Goal: Task Accomplishment & Management: Complete application form

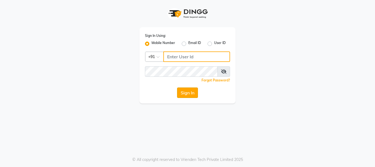
type input "9158581276"
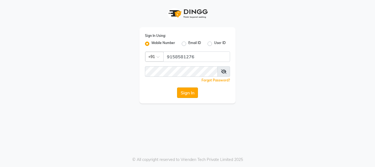
click at [183, 92] on button "Sign In" at bounding box center [187, 92] width 21 height 10
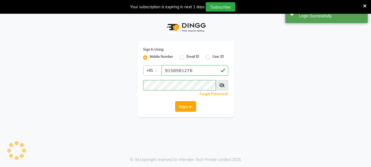
select select "911"
select select "service"
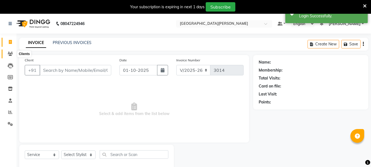
click at [8, 51] on span at bounding box center [10, 54] width 10 height 6
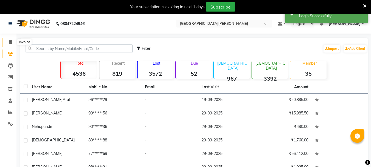
click at [10, 42] on icon at bounding box center [10, 42] width 3 height 4
select select "911"
select select "service"
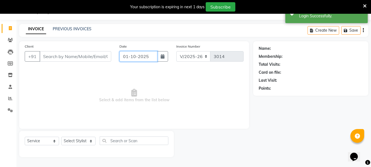
click at [126, 58] on input "01-10-2025" at bounding box center [138, 56] width 38 height 10
select select "10"
select select "2025"
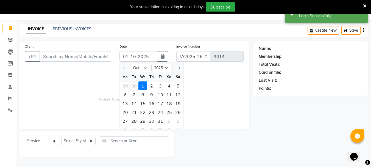
click at [134, 85] on div "30" at bounding box center [134, 85] width 9 height 9
type input "[DATE]"
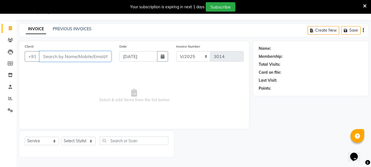
click at [55, 55] on input "Client" at bounding box center [76, 56] width 72 height 10
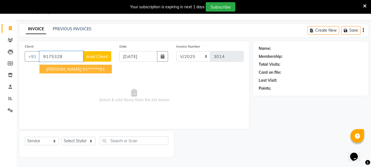
click at [55, 67] on span "[PERSON_NAME]" at bounding box center [63, 68] width 35 height 5
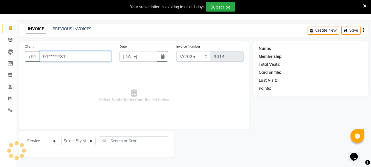
type input "91******81"
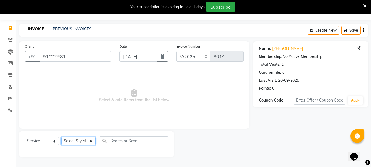
click at [95, 140] on select "Select Stylist Bharti [PERSON_NAME] [PERSON_NAME] [PERSON_NAME] [PERSON_NAME] m…" at bounding box center [78, 140] width 34 height 9
select select "30889"
click at [61, 136] on select "Select Stylist Bharti [PERSON_NAME] [PERSON_NAME] [PERSON_NAME] [PERSON_NAME] m…" at bounding box center [78, 140] width 34 height 9
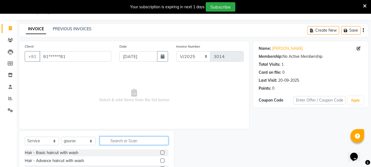
click at [123, 142] on input "text" at bounding box center [134, 140] width 69 height 9
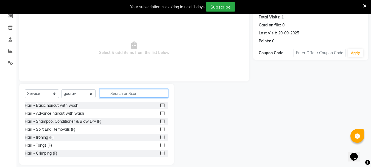
scroll to position [67, 0]
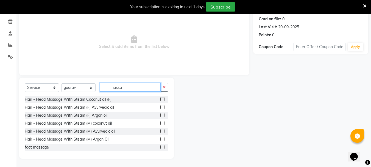
type input "massa"
click at [160, 99] on label at bounding box center [162, 99] width 4 height 4
click at [160, 99] on input "checkbox" at bounding box center [162, 99] width 4 height 4
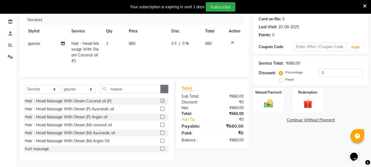
checkbox input "false"
click at [163, 91] on icon "button" at bounding box center [164, 89] width 3 height 4
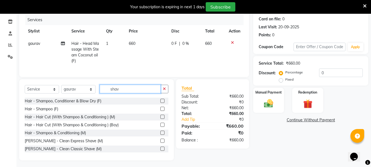
scroll to position [61, 0]
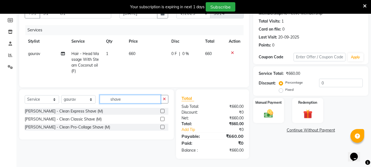
type input "shave"
click at [162, 110] on label at bounding box center [162, 111] width 4 height 4
click at [162, 110] on input "checkbox" at bounding box center [162, 111] width 4 height 4
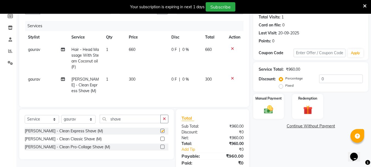
checkbox input "false"
click at [162, 141] on label at bounding box center [162, 138] width 4 height 4
click at [162, 141] on input "checkbox" at bounding box center [162, 139] width 4 height 4
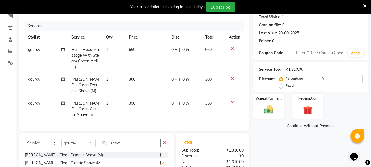
checkbox input "false"
click at [232, 78] on icon at bounding box center [232, 78] width 3 height 4
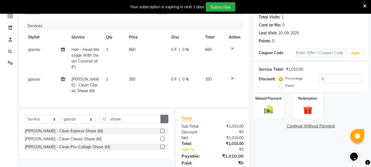
click at [163, 121] on icon "button" at bounding box center [164, 119] width 3 height 4
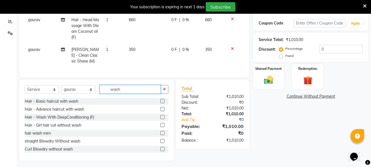
scroll to position [97, 0]
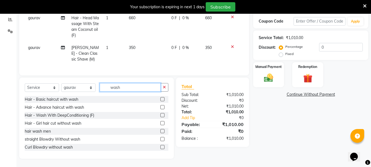
type input "wash"
click at [160, 132] on label at bounding box center [162, 131] width 4 height 4
click at [160, 132] on input "checkbox" at bounding box center [162, 131] width 4 height 4
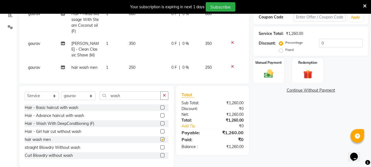
checkbox input "false"
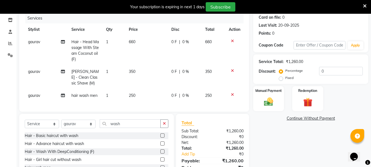
scroll to position [64, 0]
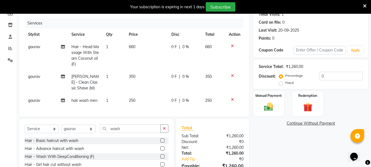
click at [132, 46] on span "660" at bounding box center [132, 46] width 7 height 5
select select "30889"
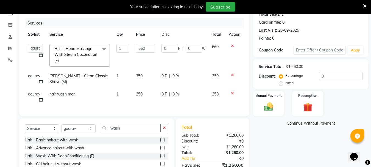
click at [232, 46] on icon at bounding box center [232, 46] width 3 height 4
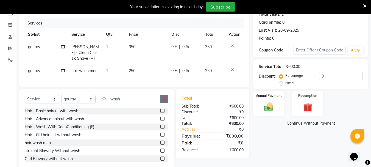
click at [166, 100] on icon "button" at bounding box center [164, 99] width 3 height 4
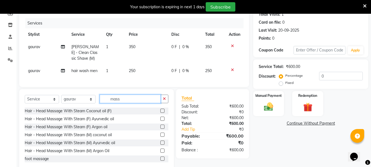
type input "mass"
click at [160, 121] on label at bounding box center [162, 118] width 4 height 4
click at [160, 121] on input "checkbox" at bounding box center [162, 119] width 4 height 4
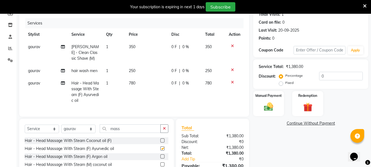
checkbox input "false"
click at [134, 82] on span "780" at bounding box center [132, 82] width 7 height 5
select select "30889"
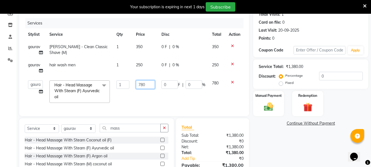
click at [143, 84] on input "780" at bounding box center [145, 84] width 19 height 9
type input "750"
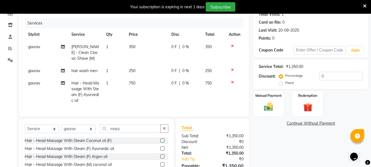
click at [140, 90] on td "750" at bounding box center [146, 92] width 43 height 30
select select "30889"
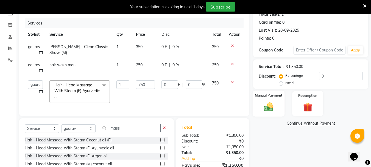
click at [282, 99] on div "Manual Payment" at bounding box center [269, 103] width 32 height 26
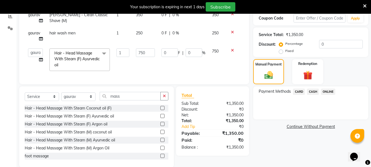
scroll to position [108, 0]
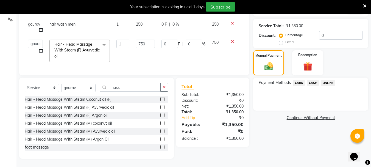
click at [299, 80] on span "CARD" at bounding box center [299, 83] width 12 height 6
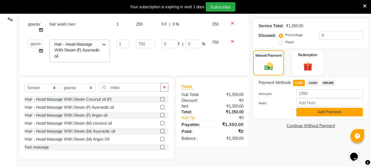
click at [315, 108] on button "Add Payment" at bounding box center [329, 112] width 66 height 9
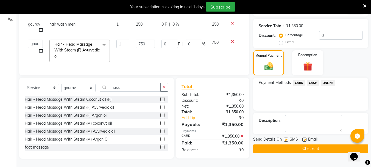
click at [264, 147] on button "Checkout" at bounding box center [310, 148] width 115 height 9
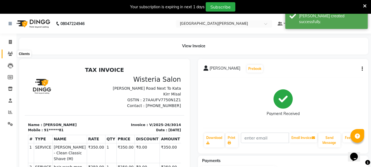
click at [12, 57] on span at bounding box center [10, 54] width 10 height 6
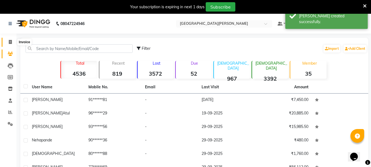
click at [10, 43] on icon at bounding box center [10, 42] width 3 height 4
select select "service"
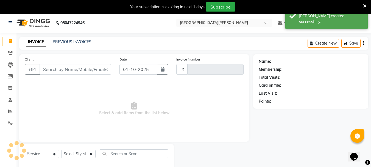
type input "3015"
select select "911"
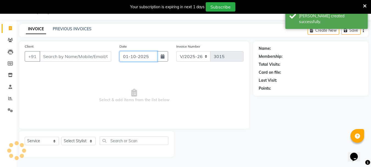
click at [127, 54] on input "01-10-2025" at bounding box center [138, 56] width 38 height 10
select select "10"
select select "2025"
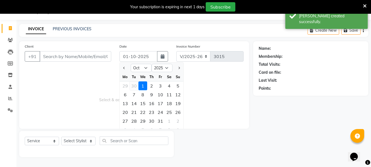
click at [134, 84] on div "30" at bounding box center [134, 85] width 9 height 9
type input "[DATE]"
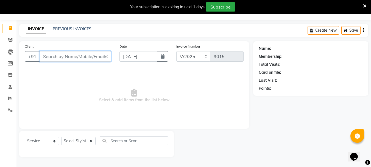
click at [57, 55] on input "Client" at bounding box center [76, 56] width 72 height 10
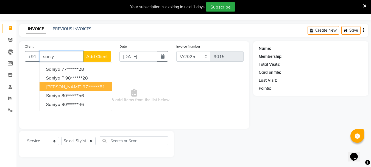
click at [61, 84] on span "[PERSON_NAME]" at bounding box center [63, 86] width 35 height 5
type input "97******81"
select select "1: Object"
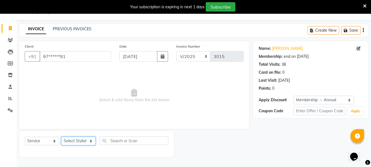
click at [91, 141] on select "Select Stylist Bharti [PERSON_NAME] [PERSON_NAME] [PERSON_NAME] [PERSON_NAME] m…" at bounding box center [78, 140] width 34 height 9
select select "60169"
click at [61, 136] on select "Select Stylist Bharti [PERSON_NAME] [PERSON_NAME] [PERSON_NAME] [PERSON_NAME] m…" at bounding box center [78, 140] width 34 height 9
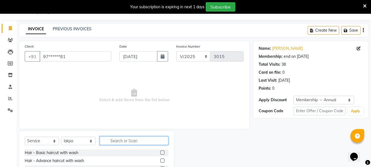
click at [124, 141] on input "text" at bounding box center [134, 140] width 69 height 9
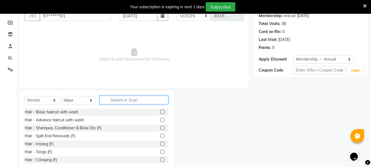
scroll to position [67, 0]
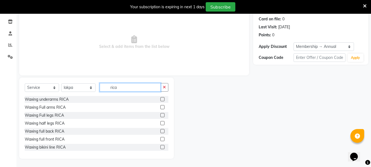
type input "rica"
click at [160, 98] on label at bounding box center [162, 99] width 4 height 4
click at [160, 98] on input "checkbox" at bounding box center [162, 99] width 4 height 4
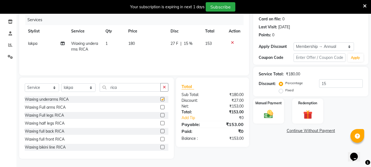
checkbox input "false"
click at [160, 108] on label at bounding box center [162, 107] width 4 height 4
click at [160, 108] on input "checkbox" at bounding box center [162, 107] width 4 height 4
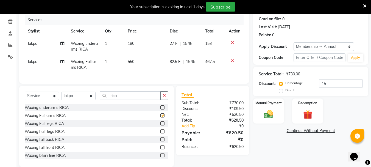
checkbox input "false"
click at [160, 125] on label at bounding box center [162, 123] width 4 height 4
click at [160, 125] on input "checkbox" at bounding box center [162, 124] width 4 height 4
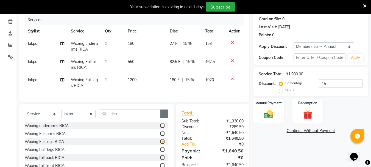
checkbox input "false"
click at [163, 115] on icon "button" at bounding box center [164, 113] width 3 height 4
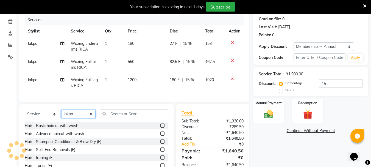
click at [86, 118] on select "Select Stylist Bharti [PERSON_NAME] [PERSON_NAME] [PERSON_NAME] [PERSON_NAME] m…" at bounding box center [78, 114] width 34 height 9
select select "15252"
click at [61, 114] on select "Select Stylist Bharti [PERSON_NAME] [PERSON_NAME] [PERSON_NAME] [PERSON_NAME] m…" at bounding box center [78, 114] width 34 height 9
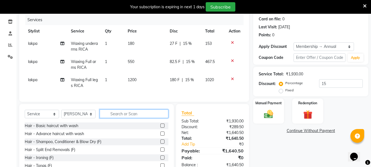
click at [118, 115] on input "text" at bounding box center [134, 113] width 69 height 9
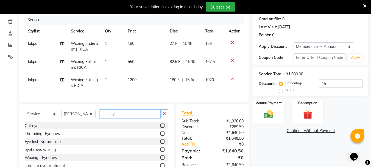
type input "ey"
click at [163, 135] on label at bounding box center [162, 133] width 4 height 4
click at [163, 135] on input "checkbox" at bounding box center [162, 134] width 4 height 4
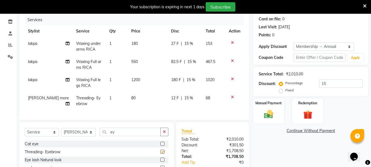
checkbox input "false"
click at [90, 135] on select "Select Stylist Bharti [PERSON_NAME] [PERSON_NAME] [PERSON_NAME] [PERSON_NAME] m…" at bounding box center [78, 132] width 34 height 9
select select "53875"
click at [61, 132] on select "Select Stylist Bharti [PERSON_NAME] [PERSON_NAME] [PERSON_NAME] [PERSON_NAME] m…" at bounding box center [78, 132] width 34 height 9
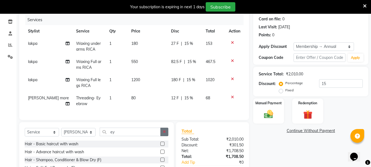
click at [165, 133] on icon "button" at bounding box center [164, 132] width 3 height 4
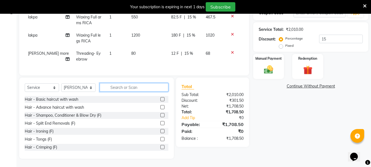
scroll to position [116, 0]
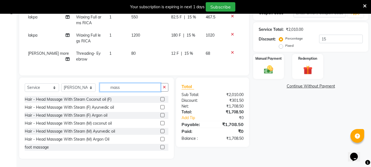
type input "mass"
click at [160, 100] on label at bounding box center [162, 99] width 4 height 4
click at [160, 100] on input "checkbox" at bounding box center [162, 99] width 4 height 4
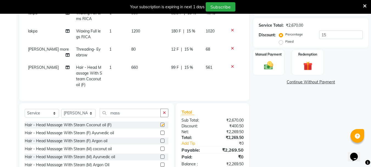
checkbox input "false"
click at [273, 56] on label "Manual Payment" at bounding box center [268, 53] width 27 height 5
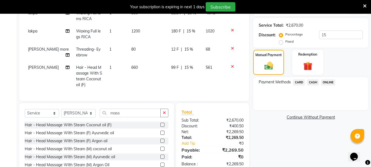
click at [299, 82] on span "CARD" at bounding box center [299, 82] width 12 height 6
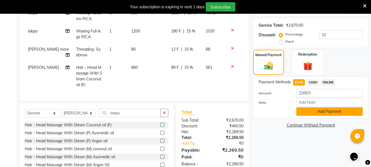
click at [308, 111] on button "Add Payment" at bounding box center [329, 111] width 66 height 9
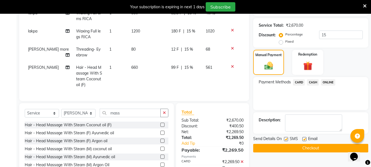
click at [273, 149] on button "Checkout" at bounding box center [310, 148] width 115 height 9
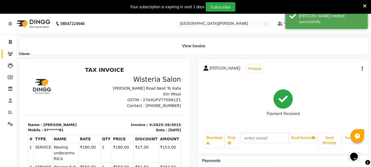
click at [9, 52] on icon at bounding box center [10, 54] width 5 height 4
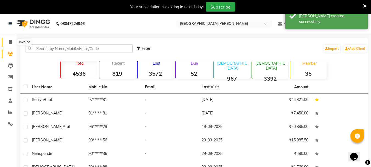
click at [11, 42] on icon at bounding box center [10, 42] width 3 height 4
select select "service"
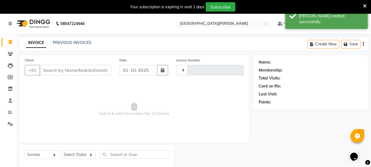
type input "3016"
select select "911"
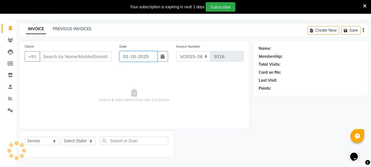
click at [124, 55] on input "01-10-2025" at bounding box center [138, 56] width 38 height 10
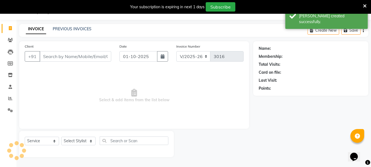
select select "10"
select select "2025"
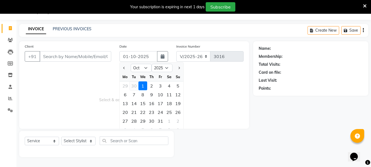
click at [134, 85] on div "30" at bounding box center [134, 85] width 9 height 9
type input "[DATE]"
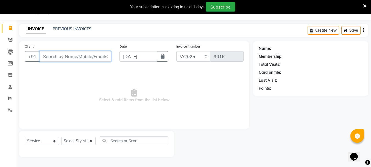
click at [58, 56] on input "Client" at bounding box center [76, 56] width 72 height 10
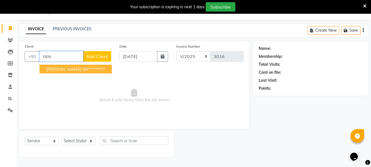
click at [61, 68] on span "[PERSON_NAME]" at bounding box center [63, 68] width 35 height 5
type input "86******77"
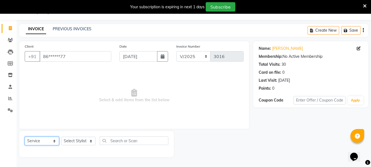
click at [55, 139] on select "Select Service Product Membership Package Voucher Prepaid Gift Card" at bounding box center [42, 140] width 34 height 9
select select "product"
click at [25, 136] on select "Select Service Product Membership Package Voucher Prepaid Gift Card" at bounding box center [42, 140] width 34 height 9
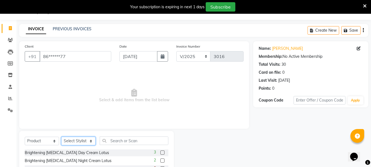
click at [85, 139] on select "Select Stylist Bharti [PERSON_NAME] [PERSON_NAME] [PERSON_NAME] [PERSON_NAME] m…" at bounding box center [78, 140] width 34 height 9
select select "15252"
click at [61, 136] on select "Select Stylist Bharti [PERSON_NAME] [PERSON_NAME] [PERSON_NAME] [PERSON_NAME] m…" at bounding box center [78, 140] width 34 height 9
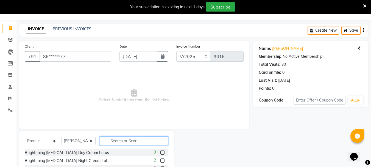
click at [119, 139] on input "text" at bounding box center [134, 140] width 69 height 9
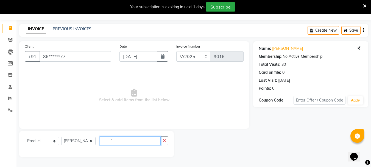
type input "f"
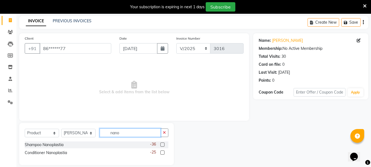
scroll to position [28, 0]
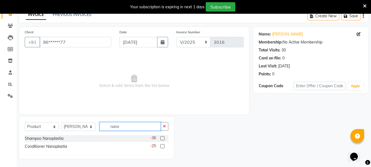
type input "nano"
click at [161, 139] on label at bounding box center [162, 138] width 4 height 4
click at [161, 139] on input "checkbox" at bounding box center [162, 138] width 4 height 4
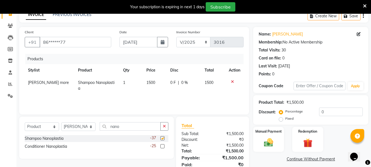
checkbox input "false"
click at [162, 146] on label at bounding box center [162, 146] width 4 height 4
click at [162, 146] on input "checkbox" at bounding box center [162, 146] width 4 height 4
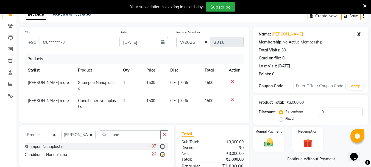
checkbox input "false"
click at [152, 98] on span "1500" at bounding box center [150, 100] width 9 height 5
select select "15252"
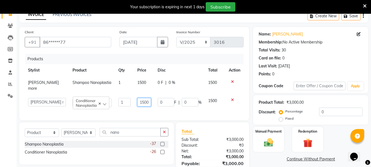
click at [141, 98] on input "1500" at bounding box center [144, 102] width 14 height 9
type input "1700"
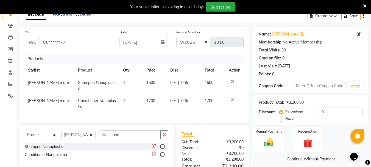
click at [138, 84] on tr "[PERSON_NAME] more Shampoo Nanoplastia 1 1500 0 F | 0 % 1500" at bounding box center [134, 85] width 219 height 18
click at [149, 83] on span "1500" at bounding box center [150, 82] width 9 height 5
select select "15252"
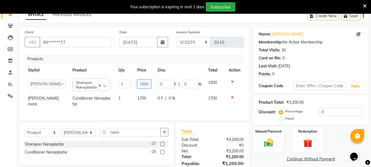
click at [142, 84] on input "1500" at bounding box center [144, 84] width 14 height 9
type input "1700"
click at [136, 91] on tbody "Bharti [PERSON_NAME] [PERSON_NAME] [PERSON_NAME] [PERSON_NAME] more [PERSON_NAM…" at bounding box center [134, 93] width 219 height 34
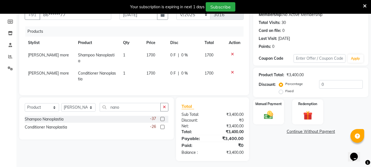
scroll to position [56, 0]
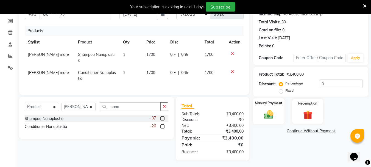
click at [262, 108] on div "Manual Payment" at bounding box center [269, 111] width 32 height 26
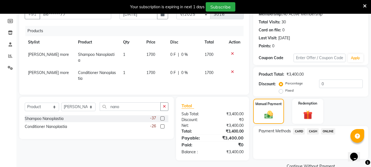
click at [325, 130] on span "ONLINE" at bounding box center [328, 131] width 14 height 6
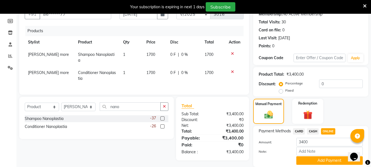
drag, startPoint x: 306, startPoint y: 158, endPoint x: 304, endPoint y: 151, distance: 6.9
click at [305, 156] on button "Add Payment" at bounding box center [329, 160] width 66 height 9
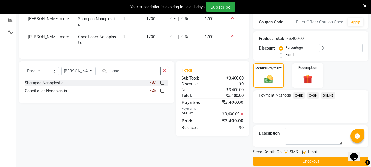
scroll to position [94, 0]
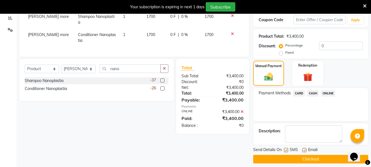
click at [289, 160] on button "Checkout" at bounding box center [310, 159] width 115 height 9
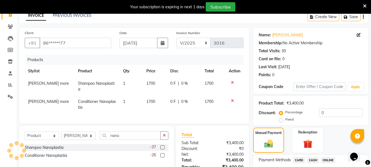
scroll to position [99, 0]
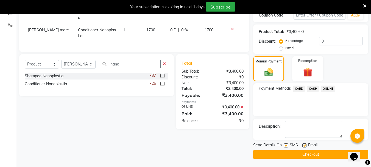
click at [267, 151] on button "Checkout" at bounding box center [310, 154] width 115 height 9
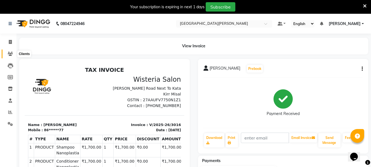
click at [8, 54] on icon at bounding box center [10, 54] width 5 height 4
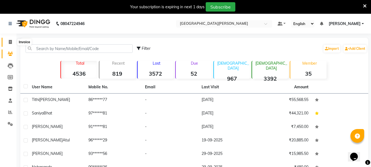
click at [9, 43] on icon at bounding box center [10, 42] width 3 height 4
select select "911"
select select "service"
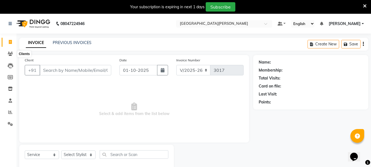
scroll to position [14, 0]
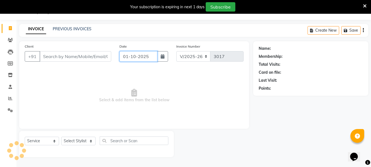
click at [126, 57] on input "01-10-2025" at bounding box center [138, 56] width 38 height 10
select select "10"
select select "2025"
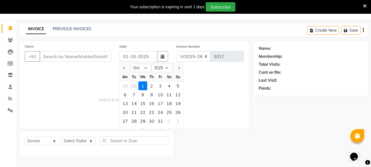
click at [132, 84] on div "30" at bounding box center [134, 85] width 9 height 9
type input "[DATE]"
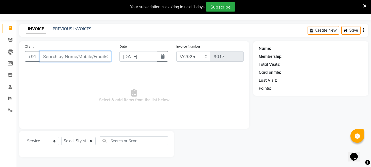
click at [64, 55] on input "Client" at bounding box center [76, 56] width 72 height 10
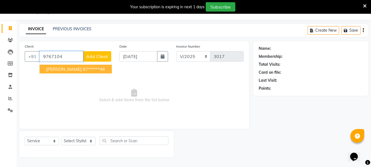
click at [64, 69] on span "[PERSON_NAME]" at bounding box center [63, 68] width 35 height 5
type input "97******46"
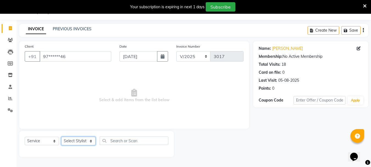
click at [89, 141] on select "Select Stylist Bharti [PERSON_NAME] [PERSON_NAME] [PERSON_NAME] [PERSON_NAME] m…" at bounding box center [78, 140] width 34 height 9
select select "15252"
click at [61, 136] on select "Select Stylist Bharti [PERSON_NAME] [PERSON_NAME] [PERSON_NAME] [PERSON_NAME] m…" at bounding box center [78, 140] width 34 height 9
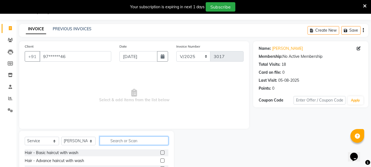
click at [115, 141] on input "text" at bounding box center [134, 140] width 69 height 9
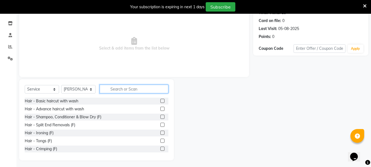
scroll to position [67, 0]
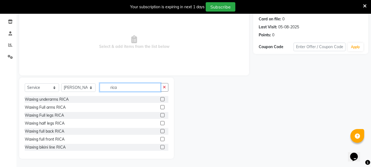
type input "rica"
click at [160, 99] on label at bounding box center [162, 99] width 4 height 4
click at [160, 99] on input "checkbox" at bounding box center [162, 99] width 4 height 4
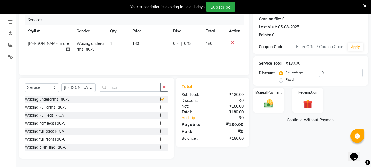
checkbox input "false"
click at [160, 106] on label at bounding box center [162, 107] width 4 height 4
click at [160, 106] on input "checkbox" at bounding box center [162, 107] width 4 height 4
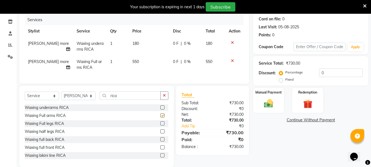
checkbox input "false"
click at [160, 125] on label at bounding box center [162, 123] width 4 height 4
click at [160, 125] on input "checkbox" at bounding box center [162, 124] width 4 height 4
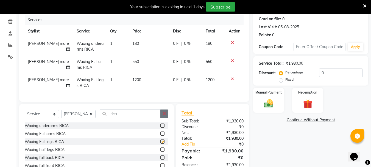
checkbox input "false"
click at [165, 115] on icon "button" at bounding box center [164, 113] width 3 height 4
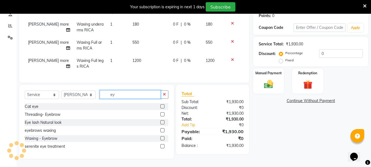
scroll to position [90, 0]
type input "eye"
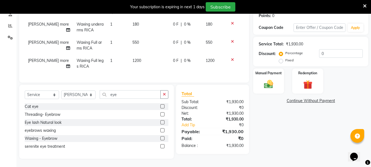
click at [162, 114] on label at bounding box center [162, 114] width 4 height 4
click at [162, 114] on input "checkbox" at bounding box center [162, 115] width 4 height 4
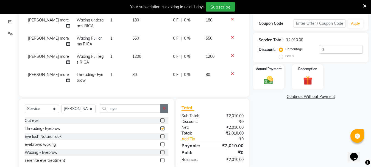
checkbox input "false"
click at [164, 110] on icon "button" at bounding box center [164, 108] width 3 height 4
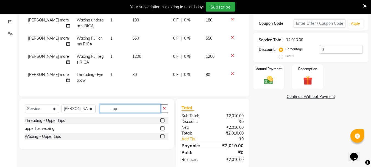
type input "upp"
click at [163, 130] on label at bounding box center [162, 128] width 4 height 4
click at [163, 130] on input "checkbox" at bounding box center [162, 129] width 4 height 4
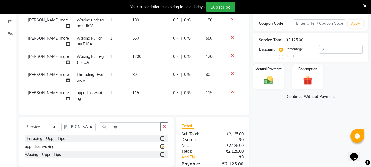
checkbox input "false"
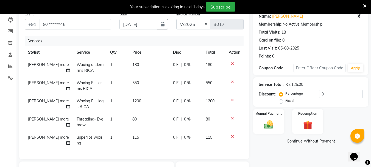
scroll to position [46, 0]
click at [133, 102] on span "1200" at bounding box center [136, 101] width 9 height 5
select select "15252"
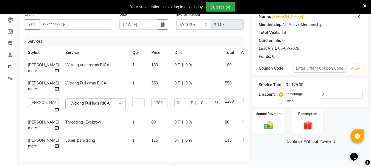
click at [149, 107] on td "1200" at bounding box center [159, 105] width 23 height 21
click at [151, 103] on input "1200" at bounding box center [159, 102] width 16 height 9
type input "900"
click at [148, 81] on td "550" at bounding box center [159, 86] width 23 height 18
select select "15252"
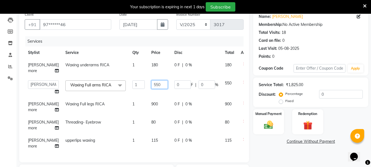
click at [151, 85] on input "550" at bounding box center [159, 84] width 16 height 9
type input "300"
click at [148, 98] on td "900" at bounding box center [159, 107] width 23 height 18
select select "15252"
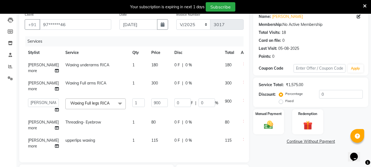
click at [151, 63] on span "180" at bounding box center [154, 64] width 7 height 5
select select "15252"
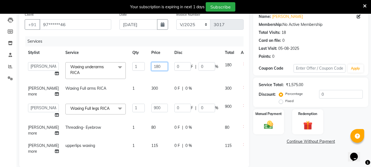
click at [151, 67] on input "180" at bounding box center [159, 66] width 16 height 9
type input "100"
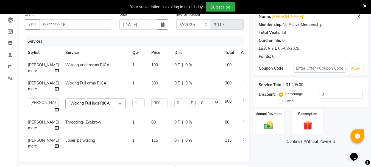
click at [148, 75] on td "100" at bounding box center [159, 68] width 23 height 18
select select "15252"
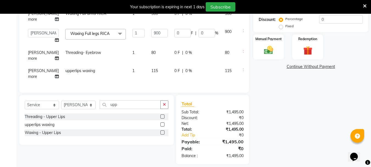
scroll to position [130, 0]
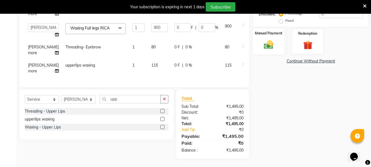
click at [265, 39] on img at bounding box center [268, 44] width 15 height 11
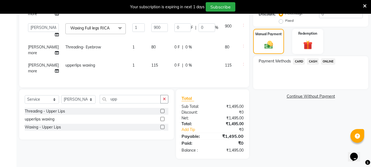
click at [327, 58] on span "ONLINE" at bounding box center [328, 61] width 14 height 6
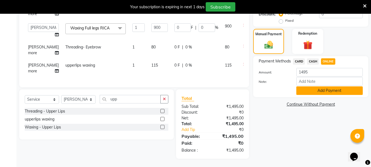
click at [312, 87] on button "Add Payment" at bounding box center [329, 90] width 66 height 9
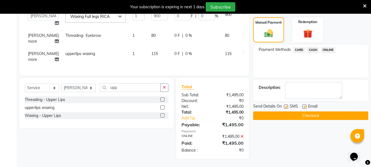
scroll to position [141, 0]
click at [283, 111] on button "Checkout" at bounding box center [310, 115] width 115 height 9
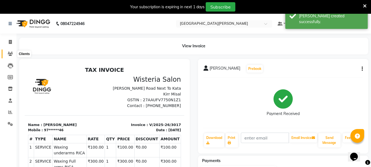
click at [11, 52] on icon at bounding box center [10, 54] width 5 height 4
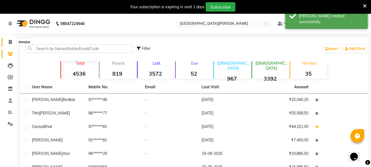
click at [9, 43] on icon at bounding box center [10, 42] width 3 height 4
select select "service"
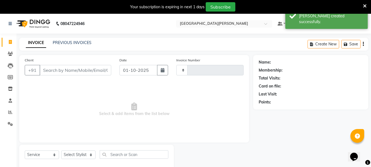
type input "3018"
select select "911"
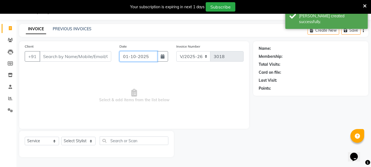
click at [126, 58] on input "01-10-2025" at bounding box center [138, 56] width 38 height 10
select select "10"
select select "2025"
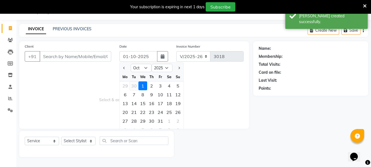
click at [136, 83] on div "30" at bounding box center [134, 85] width 9 height 9
type input "[DATE]"
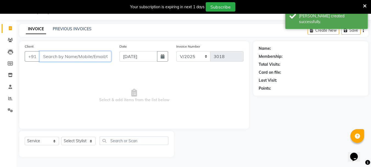
click at [67, 56] on input "Client" at bounding box center [76, 56] width 72 height 10
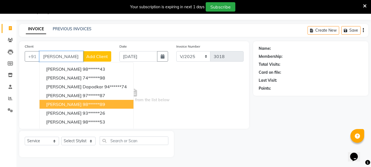
click at [67, 103] on span "[PERSON_NAME]" at bounding box center [63, 103] width 35 height 5
type input "98******89"
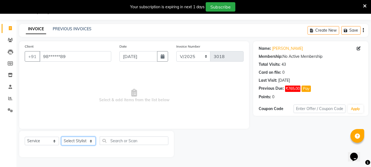
click at [90, 141] on select "Select Stylist Bharti [PERSON_NAME] [PERSON_NAME] [PERSON_NAME] [PERSON_NAME] m…" at bounding box center [78, 140] width 34 height 9
select select "15252"
click at [61, 136] on select "Select Stylist Bharti [PERSON_NAME] [PERSON_NAME] [PERSON_NAME] [PERSON_NAME] m…" at bounding box center [78, 140] width 34 height 9
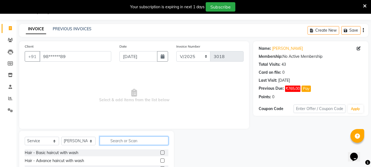
click at [122, 141] on input "text" at bounding box center [134, 140] width 69 height 9
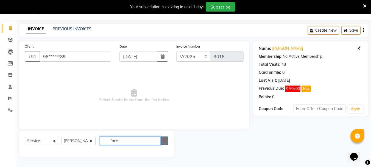
scroll to position [61, 0]
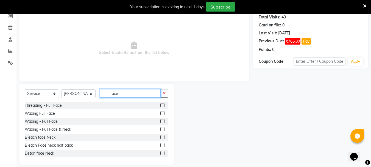
type input "face"
click at [160, 113] on label at bounding box center [162, 113] width 4 height 4
click at [160, 113] on input "checkbox" at bounding box center [162, 113] width 4 height 4
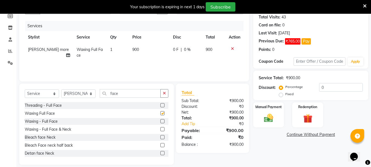
checkbox input "false"
click at [322, 86] on input "0" at bounding box center [341, 87] width 44 height 9
type input "15"
click at [273, 121] on img at bounding box center [268, 117] width 15 height 11
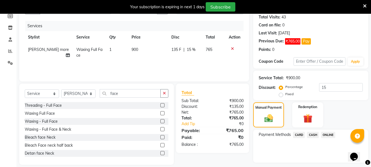
click at [325, 135] on span "ONLINE" at bounding box center [328, 134] width 14 height 6
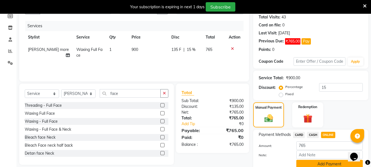
click at [306, 162] on button "Add Payment" at bounding box center [329, 163] width 66 height 9
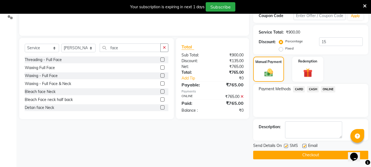
scroll to position [107, 0]
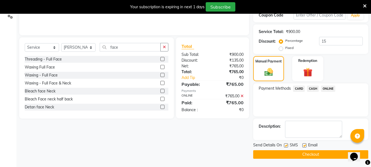
click at [292, 152] on button "Checkout" at bounding box center [310, 154] width 115 height 9
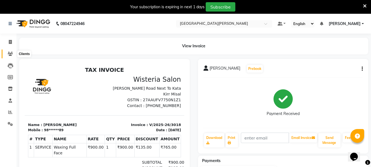
click at [9, 52] on icon at bounding box center [10, 54] width 5 height 4
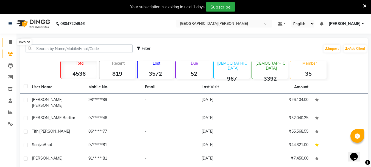
click at [10, 41] on icon at bounding box center [10, 42] width 3 height 4
select select "service"
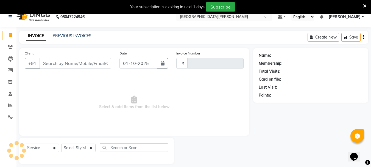
type input "3019"
select select "911"
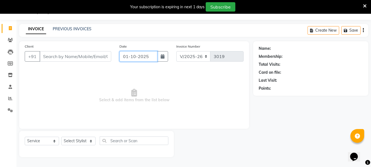
click at [128, 55] on input "01-10-2025" at bounding box center [138, 56] width 38 height 10
select select "10"
select select "2025"
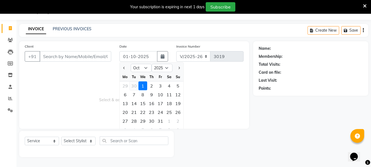
click at [134, 85] on div "30" at bounding box center [134, 85] width 9 height 9
type input "[DATE]"
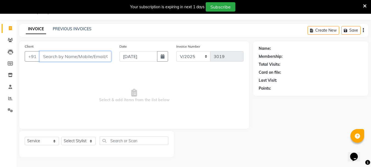
click at [59, 58] on input "Client" at bounding box center [76, 56] width 72 height 10
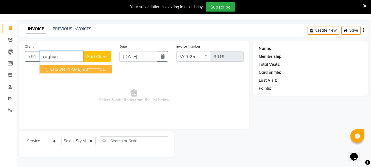
click at [64, 71] on span "[PERSON_NAME]" at bounding box center [63, 68] width 35 height 5
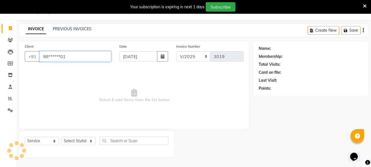
type input "98******01"
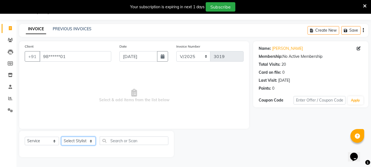
click at [91, 141] on select "Select Stylist Bharti [PERSON_NAME] [PERSON_NAME] [PERSON_NAME] [PERSON_NAME] m…" at bounding box center [78, 140] width 34 height 9
select select "30889"
click at [61, 136] on select "Select Stylist Bharti [PERSON_NAME] [PERSON_NAME] [PERSON_NAME] [PERSON_NAME] m…" at bounding box center [78, 140] width 34 height 9
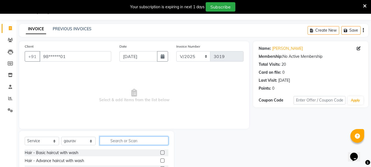
click at [124, 139] on input "text" at bounding box center [134, 140] width 69 height 9
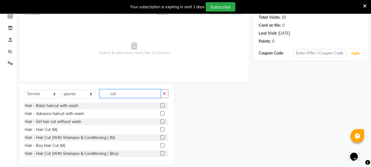
scroll to position [67, 0]
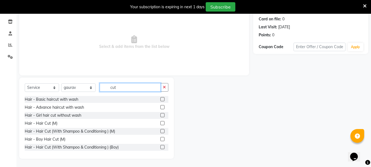
type input "cut"
click at [160, 122] on label at bounding box center [162, 123] width 4 height 4
click at [160, 122] on input "checkbox" at bounding box center [162, 123] width 4 height 4
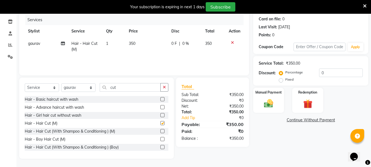
checkbox input "false"
click at [268, 107] on img at bounding box center [268, 103] width 15 height 11
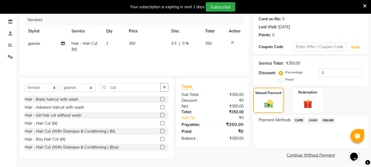
click at [313, 118] on span "CASH" at bounding box center [313, 120] width 12 height 6
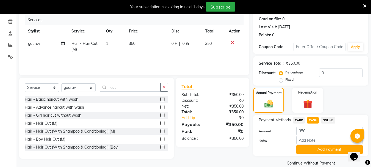
drag, startPoint x: 302, startPoint y: 148, endPoint x: 301, endPoint y: 162, distance: 14.1
click at [301, 154] on div "Payment Methods CARD CASH ONLINE Amount: 350 Note: Add Payment" at bounding box center [310, 135] width 115 height 41
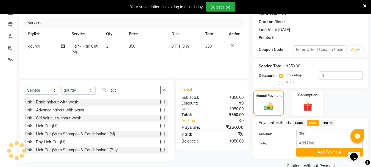
scroll to position [75, 0]
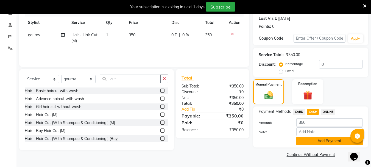
click at [306, 141] on button "Add Payment" at bounding box center [329, 140] width 66 height 9
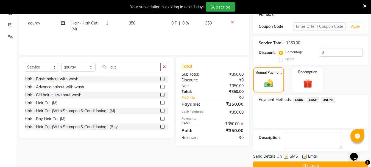
scroll to position [99, 0]
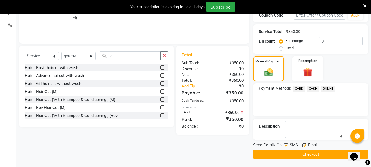
click at [286, 158] on button "Checkout" at bounding box center [310, 154] width 115 height 9
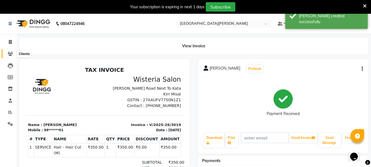
click at [9, 51] on span at bounding box center [10, 54] width 10 height 6
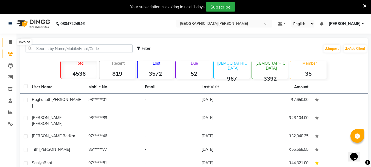
click at [9, 42] on icon at bounding box center [10, 42] width 3 height 4
select select "service"
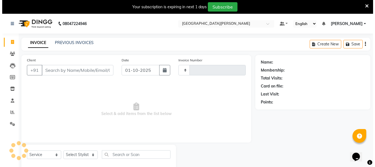
scroll to position [14, 0]
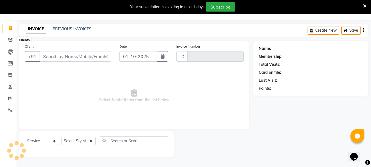
type input "3020"
select select "911"
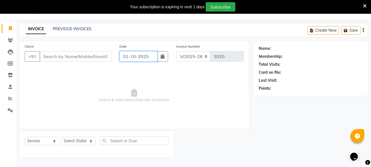
click at [126, 57] on input "01-10-2025" at bounding box center [138, 56] width 38 height 10
select select "10"
select select "2025"
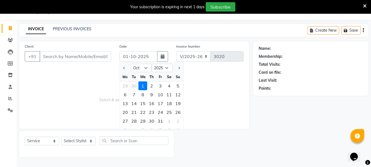
click at [136, 87] on div "30" at bounding box center [134, 85] width 9 height 9
type input "[DATE]"
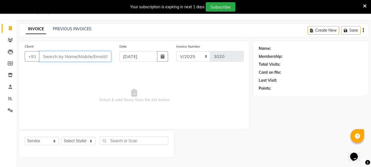
click at [51, 57] on input "Client" at bounding box center [76, 56] width 72 height 10
type input "9325569687"
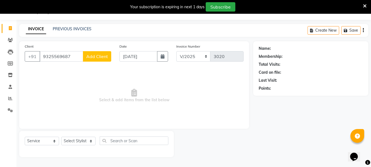
click at [91, 60] on button "Add Client" at bounding box center [97, 56] width 28 height 10
select select "22"
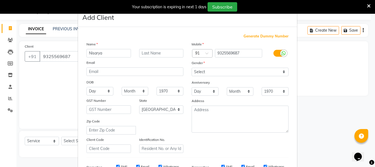
type input "Nisarya"
click at [150, 52] on input "text" at bounding box center [161, 53] width 44 height 9
type input "[PERSON_NAME]"
click at [198, 70] on select "Select [DEMOGRAPHIC_DATA] [DEMOGRAPHIC_DATA] Other Prefer Not To Say" at bounding box center [240, 72] width 97 height 9
select select "[DEMOGRAPHIC_DATA]"
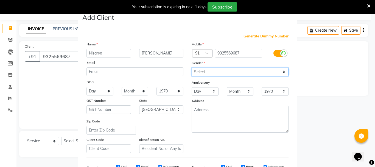
click at [192, 68] on select "Select [DEMOGRAPHIC_DATA] [DEMOGRAPHIC_DATA] Other Prefer Not To Say" at bounding box center [240, 72] width 97 height 9
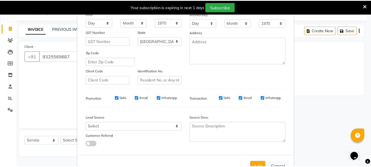
scroll to position [87, 0]
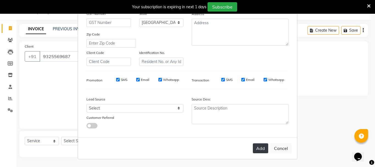
click at [257, 152] on button "Add" at bounding box center [260, 148] width 15 height 10
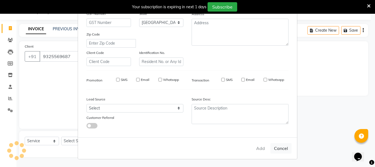
type input "93******87"
select select
select select "null"
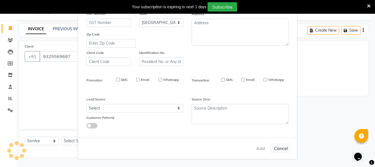
select select
checkbox input "false"
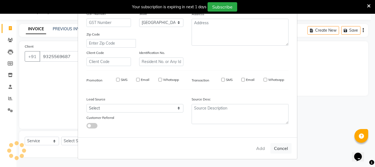
checkbox input "false"
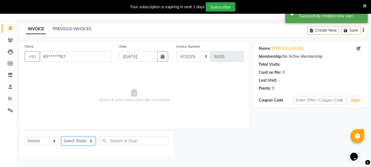
click at [91, 141] on select "Select Stylist Bharti [PERSON_NAME] [PERSON_NAME] [PERSON_NAME] [PERSON_NAME] m…" at bounding box center [78, 140] width 34 height 9
select select "15252"
click at [61, 136] on select "Select Stylist Bharti [PERSON_NAME] [PERSON_NAME] [PERSON_NAME] [PERSON_NAME] m…" at bounding box center [78, 140] width 34 height 9
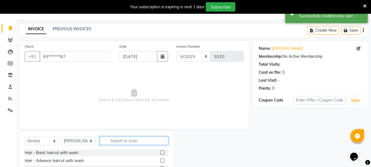
click at [121, 139] on input "text" at bounding box center [134, 140] width 69 height 9
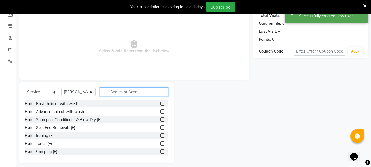
scroll to position [67, 0]
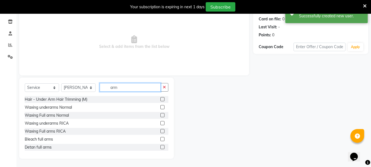
type input "arm"
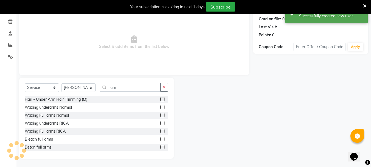
click at [160, 107] on label at bounding box center [162, 107] width 4 height 4
click at [160, 107] on input "checkbox" at bounding box center [162, 107] width 4 height 4
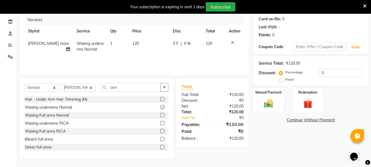
checkbox input "false"
click at [160, 115] on label at bounding box center [162, 115] width 4 height 4
click at [160, 115] on input "checkbox" at bounding box center [162, 115] width 4 height 4
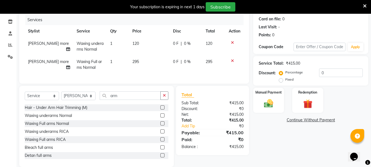
click at [160, 125] on label at bounding box center [162, 123] width 4 height 4
click at [160, 125] on input "checkbox" at bounding box center [162, 124] width 4 height 4
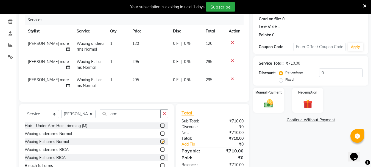
checkbox input "false"
click at [36, 83] on td "[PERSON_NAME] more" at bounding box center [49, 83] width 49 height 18
select select "15252"
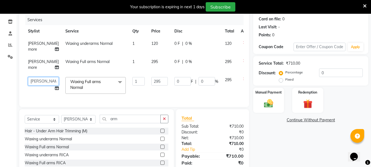
click at [36, 80] on select "Bharti [PERSON_NAME] [PERSON_NAME] [PERSON_NAME] [PERSON_NAME] more [PERSON_NAM…" at bounding box center [43, 81] width 31 height 9
select select "60169"
click at [30, 43] on span "[PERSON_NAME] more" at bounding box center [43, 46] width 31 height 11
select select "15252"
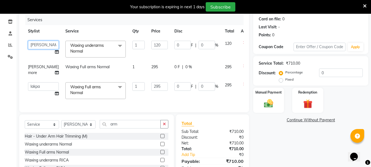
click at [30, 43] on select "Bharti [PERSON_NAME] [PERSON_NAME] [PERSON_NAME] [PERSON_NAME] more [PERSON_NAM…" at bounding box center [43, 45] width 31 height 9
select select "60169"
click at [129, 100] on td "1" at bounding box center [138, 90] width 19 height 23
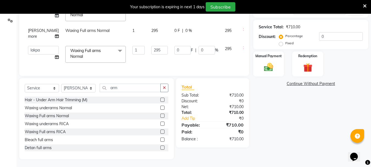
scroll to position [108, 0]
click at [268, 61] on img at bounding box center [268, 66] width 15 height 11
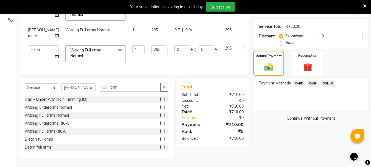
click at [325, 80] on span "ONLINE" at bounding box center [328, 83] width 14 height 6
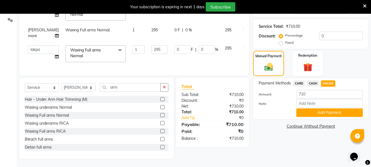
click at [312, 111] on button "Add Payment" at bounding box center [329, 112] width 66 height 9
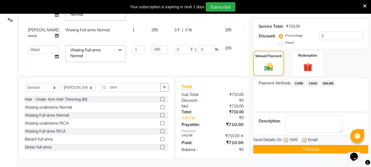
click at [273, 145] on button "Checkout" at bounding box center [310, 149] width 115 height 9
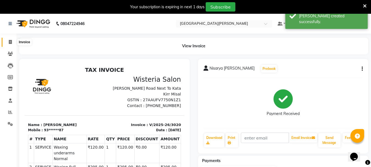
click at [11, 42] on icon at bounding box center [10, 42] width 3 height 4
select select "911"
select select "service"
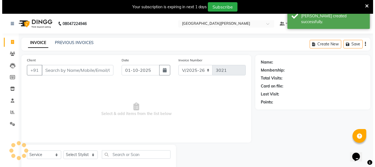
scroll to position [14, 0]
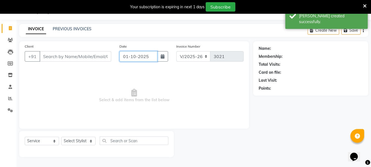
click at [133, 54] on input "01-10-2025" at bounding box center [138, 56] width 38 height 10
select select "10"
select select "2025"
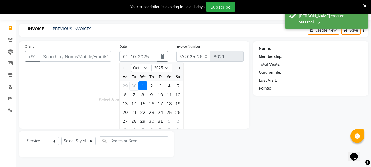
click at [134, 87] on div "30" at bounding box center [134, 85] width 9 height 9
type input "[DATE]"
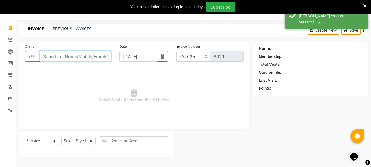
click at [52, 55] on input "Client" at bounding box center [76, 56] width 72 height 10
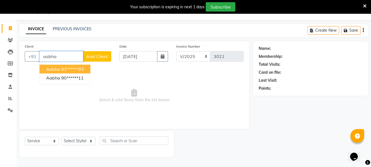
click at [58, 71] on span "Aabha" at bounding box center [53, 68] width 14 height 5
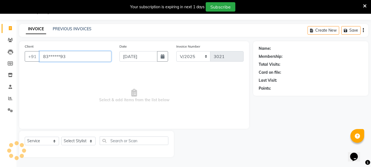
type input "83******93"
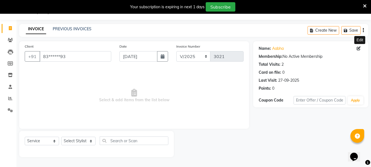
click at [359, 48] on icon at bounding box center [359, 48] width 4 height 4
select select "22"
select select "[DEMOGRAPHIC_DATA]"
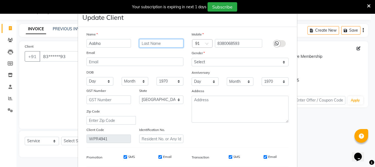
click at [158, 46] on input "text" at bounding box center [161, 43] width 44 height 9
type input "h"
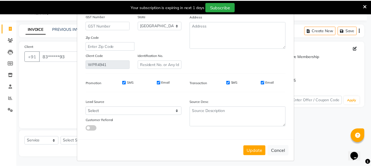
scroll to position [77, 0]
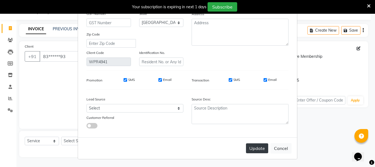
type input "[PERSON_NAME]"
click at [252, 150] on button "Update" at bounding box center [257, 148] width 22 height 10
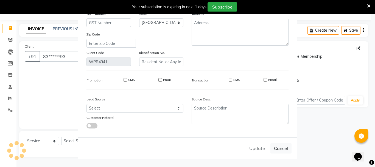
select select
select select "null"
select select
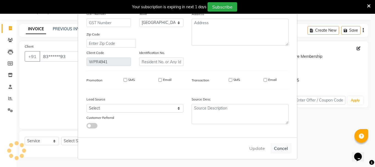
select select
checkbox input "false"
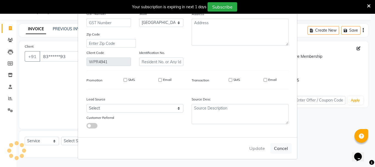
checkbox input "false"
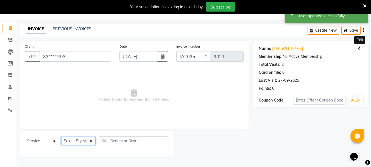
click at [90, 141] on select "Select Stylist Bharti [PERSON_NAME] [PERSON_NAME] [PERSON_NAME] [PERSON_NAME] m…" at bounding box center [78, 140] width 34 height 9
select select "15252"
click at [61, 136] on select "Select Stylist Bharti [PERSON_NAME] [PERSON_NAME] [PERSON_NAME] [PERSON_NAME] m…" at bounding box center [78, 140] width 34 height 9
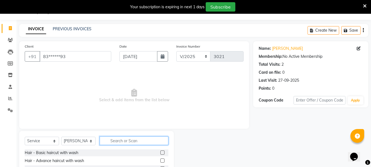
click at [125, 139] on input "text" at bounding box center [134, 140] width 69 height 9
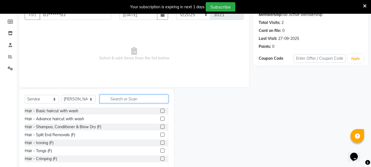
scroll to position [67, 0]
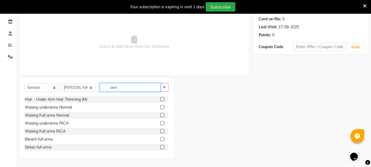
type input "arm"
click at [160, 123] on label at bounding box center [162, 123] width 4 height 4
click at [160, 123] on input "checkbox" at bounding box center [162, 123] width 4 height 4
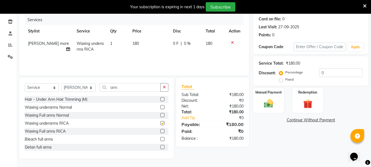
checkbox input "false"
click at [166, 88] on icon "button" at bounding box center [164, 87] width 3 height 4
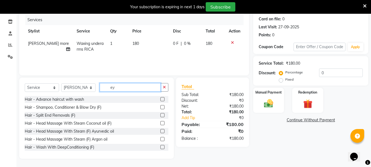
scroll to position [60, 0]
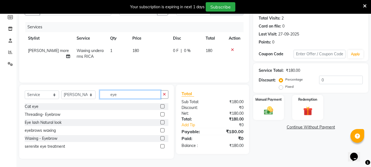
type input "eye"
click at [162, 113] on label at bounding box center [162, 114] width 4 height 4
click at [162, 113] on input "checkbox" at bounding box center [162, 115] width 4 height 4
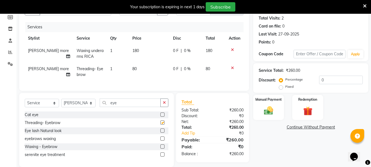
checkbox input "false"
click at [271, 114] on img at bounding box center [268, 110] width 15 height 11
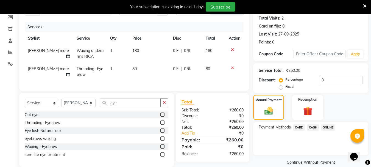
click at [328, 127] on span "ONLINE" at bounding box center [328, 127] width 14 height 6
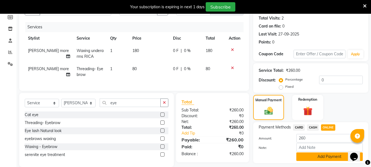
click at [304, 158] on button "Add Payment" at bounding box center [329, 156] width 66 height 9
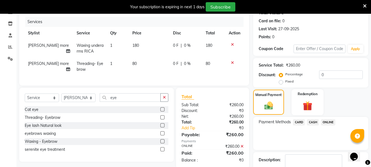
scroll to position [99, 0]
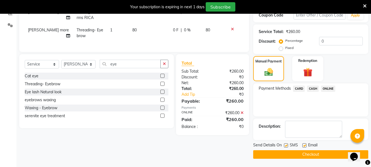
click at [300, 156] on button "Checkout" at bounding box center [310, 154] width 115 height 9
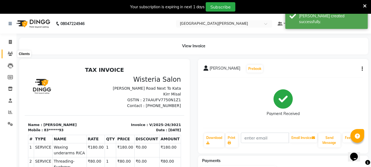
click at [8, 55] on icon at bounding box center [10, 54] width 5 height 4
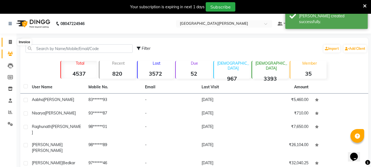
click at [11, 41] on icon at bounding box center [10, 42] width 3 height 4
select select "service"
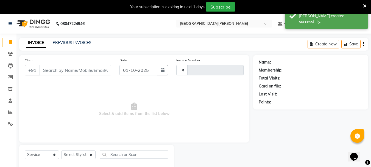
type input "3022"
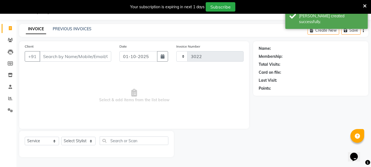
select select "911"
click at [129, 60] on input "01-10-2025" at bounding box center [138, 56] width 38 height 10
select select "10"
select select "2025"
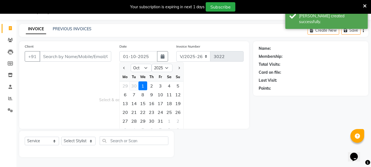
click at [133, 87] on div "30" at bounding box center [134, 85] width 9 height 9
type input "[DATE]"
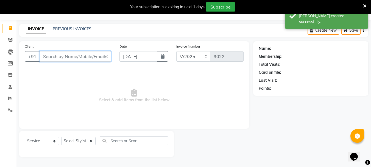
click at [59, 55] on input "Client" at bounding box center [76, 56] width 72 height 10
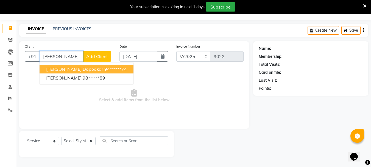
click at [69, 70] on span "[PERSON_NAME] dapodkar" at bounding box center [74, 68] width 57 height 5
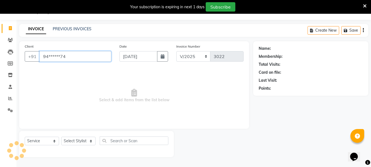
type input "94******74"
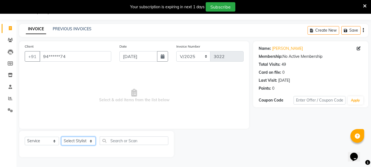
click at [88, 139] on select "Select Stylist Bharti [PERSON_NAME] [PERSON_NAME] [PERSON_NAME] [PERSON_NAME] m…" at bounding box center [78, 140] width 34 height 9
select select "15252"
click at [61, 136] on select "Select Stylist Bharti [PERSON_NAME] [PERSON_NAME] [PERSON_NAME] [PERSON_NAME] m…" at bounding box center [78, 140] width 34 height 9
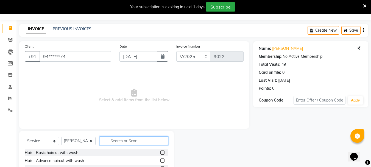
click at [118, 140] on input "text" at bounding box center [134, 140] width 69 height 9
type input "eye"
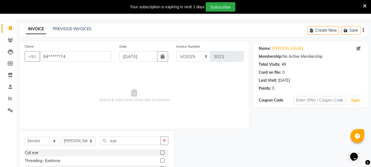
click at [162, 160] on label at bounding box center [162, 160] width 4 height 4
click at [162, 160] on input "checkbox" at bounding box center [162, 161] width 4 height 4
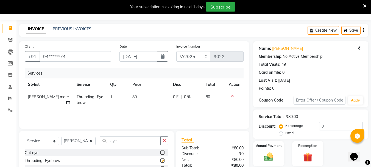
checkbox input "false"
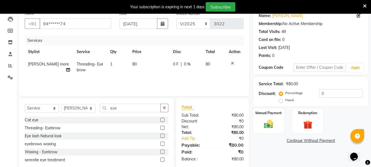
scroll to position [58, 0]
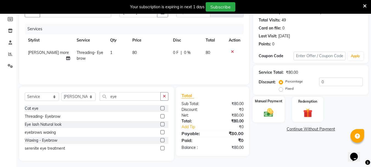
click at [268, 110] on img at bounding box center [268, 112] width 15 height 11
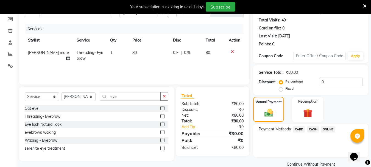
click at [327, 127] on span "ONLINE" at bounding box center [328, 129] width 14 height 6
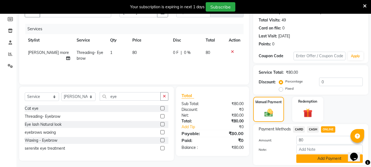
click at [307, 160] on button "Add Payment" at bounding box center [329, 158] width 66 height 9
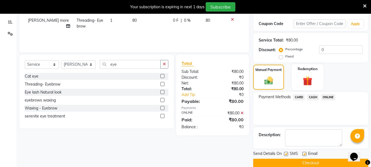
scroll to position [99, 0]
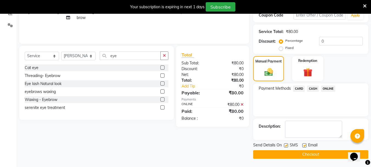
click at [298, 153] on button "Checkout" at bounding box center [310, 154] width 115 height 9
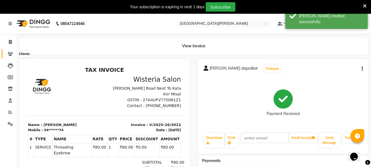
click at [10, 52] on icon at bounding box center [10, 54] width 5 height 4
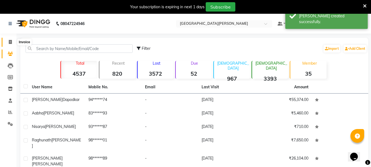
click at [9, 41] on icon at bounding box center [10, 42] width 3 height 4
select select "911"
select select "service"
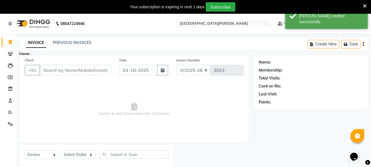
scroll to position [14, 0]
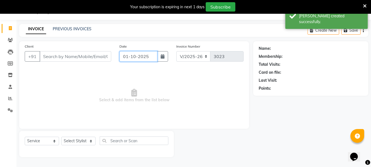
click at [124, 58] on input "01-10-2025" at bounding box center [138, 56] width 38 height 10
select select "10"
select select "2025"
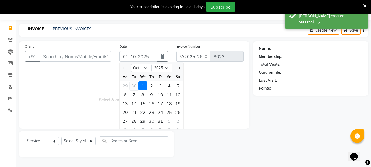
click at [132, 87] on div "30" at bounding box center [134, 85] width 9 height 9
type input "[DATE]"
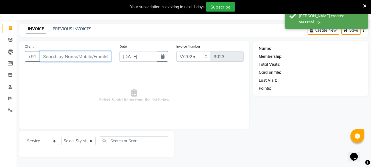
click at [47, 56] on input "Client" at bounding box center [76, 56] width 72 height 10
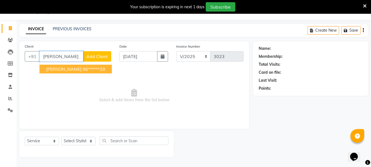
click at [54, 70] on span "[PERSON_NAME]" at bounding box center [63, 68] width 35 height 5
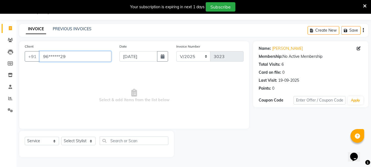
click at [86, 55] on input "96******29" at bounding box center [76, 56] width 72 height 10
type input "9"
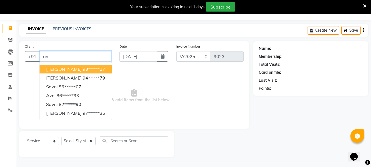
type input "a"
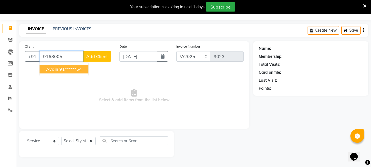
click at [67, 69] on ngb-highlight "91******54" at bounding box center [70, 68] width 23 height 5
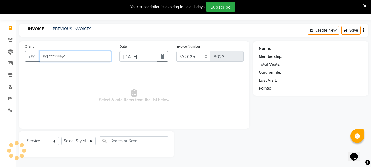
type input "91******54"
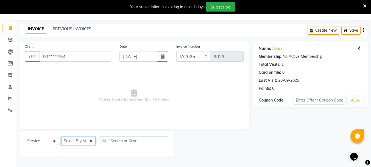
click at [91, 141] on select "Select Stylist Bharti [PERSON_NAME] [PERSON_NAME] [PERSON_NAME] [PERSON_NAME] m…" at bounding box center [78, 140] width 34 height 9
select select "60169"
click at [61, 136] on select "Select Stylist Bharti [PERSON_NAME] [PERSON_NAME] [PERSON_NAME] [PERSON_NAME] m…" at bounding box center [78, 140] width 34 height 9
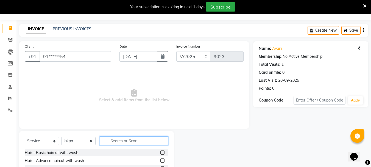
click at [129, 140] on input "text" at bounding box center [134, 140] width 69 height 9
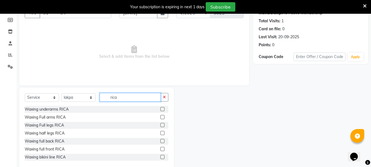
scroll to position [67, 0]
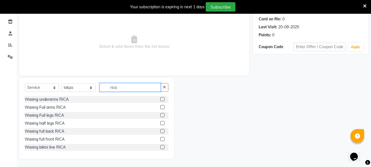
type input "rica"
click at [160, 107] on label at bounding box center [162, 107] width 4 height 4
click at [160, 107] on input "checkbox" at bounding box center [162, 107] width 4 height 4
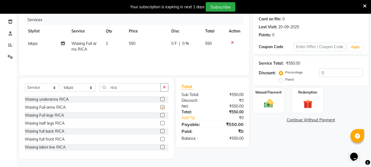
checkbox input "false"
click at [160, 115] on label at bounding box center [162, 115] width 4 height 4
click at [160, 115] on input "checkbox" at bounding box center [162, 115] width 4 height 4
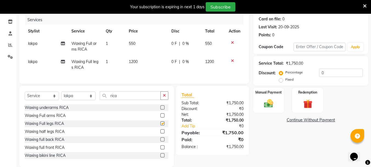
checkbox input "false"
click at [280, 108] on div "Manual Payment" at bounding box center [269, 100] width 32 height 26
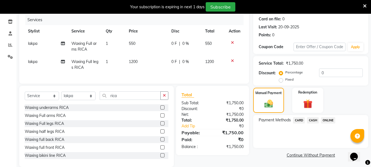
click at [326, 119] on span "ONLINE" at bounding box center [328, 120] width 14 height 6
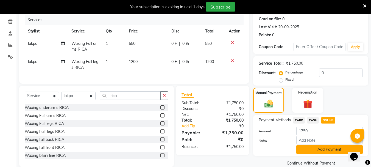
click at [313, 151] on button "Add Payment" at bounding box center [329, 149] width 66 height 9
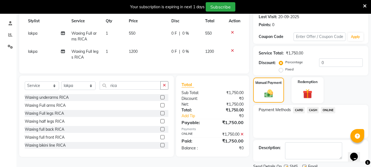
scroll to position [99, 0]
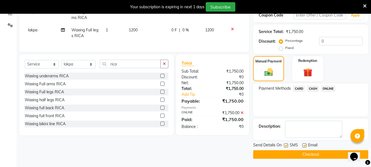
click at [300, 156] on button "Checkout" at bounding box center [310, 154] width 115 height 9
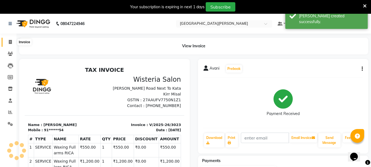
click at [11, 41] on icon at bounding box center [10, 42] width 3 height 4
select select "service"
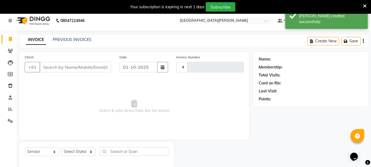
type input "3024"
select select "911"
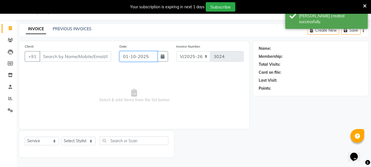
click at [126, 55] on input "01-10-2025" at bounding box center [138, 56] width 38 height 10
select select "10"
select select "2025"
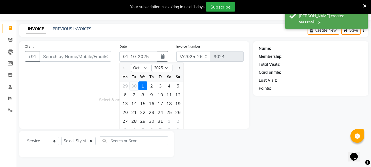
click at [133, 83] on div "30" at bounding box center [134, 85] width 9 height 9
type input "[DATE]"
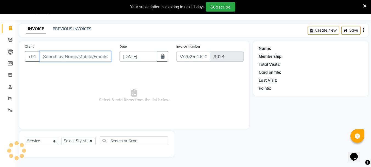
click at [74, 56] on input "Client" at bounding box center [76, 56] width 72 height 10
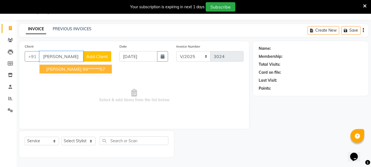
click at [83, 69] on ngb-highlight "99******57" at bounding box center [94, 68] width 23 height 5
type input "99******57"
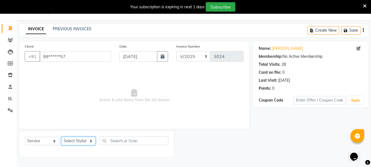
click at [90, 141] on select "Select Stylist Bharti [PERSON_NAME] [PERSON_NAME] [PERSON_NAME] [PERSON_NAME] m…" at bounding box center [78, 140] width 34 height 9
select select "53875"
click at [61, 136] on select "Select Stylist Bharti [PERSON_NAME] [PERSON_NAME] [PERSON_NAME] [PERSON_NAME] m…" at bounding box center [78, 140] width 34 height 9
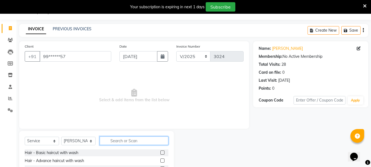
click at [126, 138] on input "text" at bounding box center [134, 140] width 69 height 9
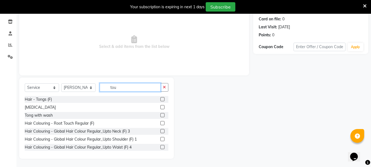
scroll to position [60, 0]
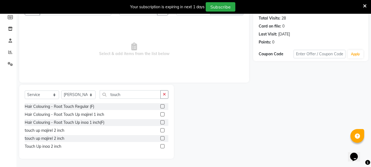
click at [162, 145] on label at bounding box center [162, 146] width 4 height 4
click at [162, 145] on input "checkbox" at bounding box center [162, 146] width 4 height 4
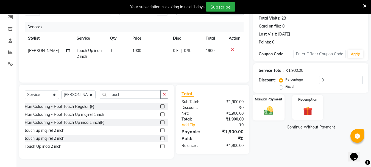
click at [273, 110] on img at bounding box center [268, 110] width 15 height 11
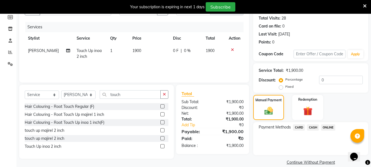
click at [333, 128] on span "ONLINE" at bounding box center [328, 127] width 14 height 6
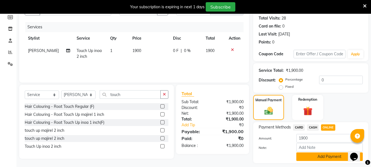
click at [311, 156] on button "Add Payment" at bounding box center [329, 156] width 66 height 9
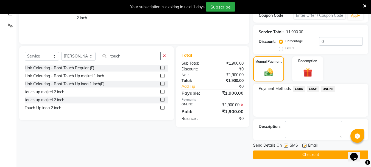
scroll to position [99, 0]
click at [301, 156] on button "Checkout" at bounding box center [310, 154] width 115 height 9
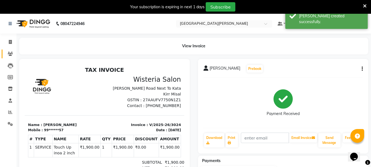
click at [11, 58] on link "Clients" at bounding box center [8, 53] width 13 height 9
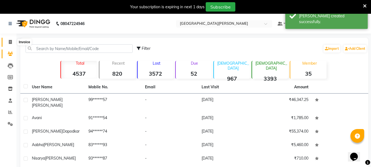
click at [9, 43] on icon at bounding box center [10, 42] width 3 height 4
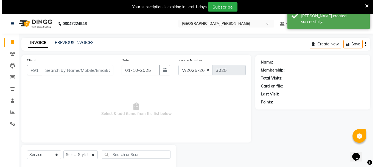
scroll to position [14, 0]
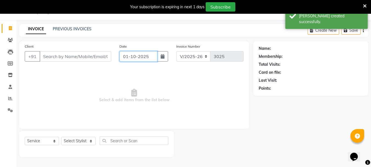
click at [126, 58] on input "01-10-2025" at bounding box center [138, 56] width 38 height 10
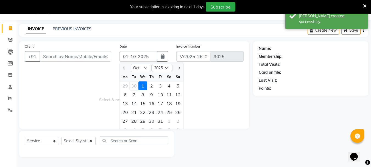
click at [136, 85] on div "30" at bounding box center [134, 85] width 9 height 9
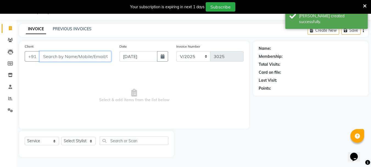
click at [64, 55] on input "Client" at bounding box center [76, 56] width 72 height 10
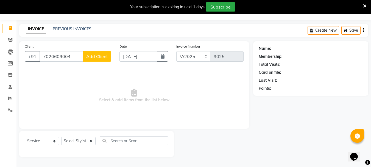
click at [98, 56] on span "Add Client" at bounding box center [97, 56] width 22 height 5
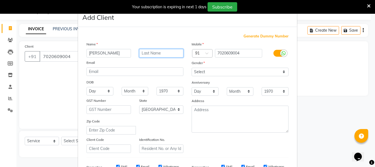
click at [150, 52] on input "text" at bounding box center [161, 53] width 44 height 9
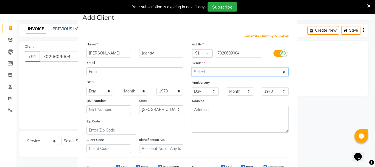
click at [197, 73] on select "Select [DEMOGRAPHIC_DATA] [DEMOGRAPHIC_DATA] Other Prefer Not To Say" at bounding box center [240, 72] width 97 height 9
click at [192, 68] on select "Select [DEMOGRAPHIC_DATA] [DEMOGRAPHIC_DATA] Other Prefer Not To Say" at bounding box center [240, 72] width 97 height 9
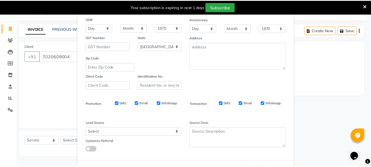
scroll to position [87, 0]
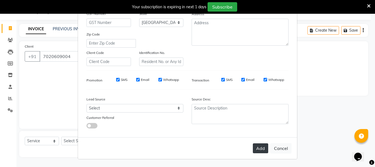
click at [254, 145] on button "Add" at bounding box center [260, 148] width 15 height 10
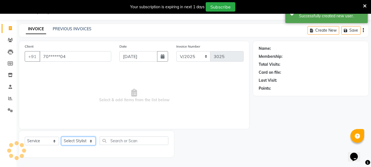
click at [87, 141] on select "Select Stylist Bharti [PERSON_NAME] [PERSON_NAME] [PERSON_NAME] [PERSON_NAME] m…" at bounding box center [78, 140] width 34 height 9
click at [61, 136] on select "Select Stylist Bharti [PERSON_NAME] [PERSON_NAME] [PERSON_NAME] [PERSON_NAME] m…" at bounding box center [78, 140] width 34 height 9
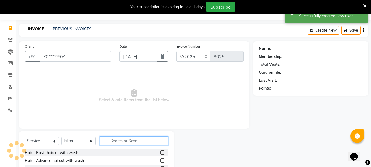
click at [131, 139] on input "text" at bounding box center [134, 140] width 69 height 9
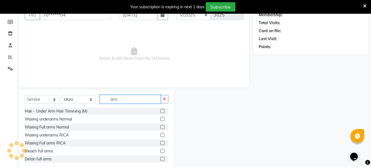
scroll to position [65, 0]
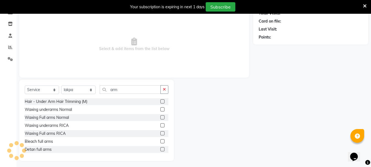
click at [160, 118] on label at bounding box center [162, 117] width 4 height 4
click at [160, 118] on input "checkbox" at bounding box center [162, 118] width 4 height 4
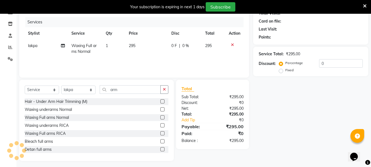
click at [160, 125] on label at bounding box center [162, 125] width 4 height 4
click at [160, 125] on input "checkbox" at bounding box center [162, 126] width 4 height 4
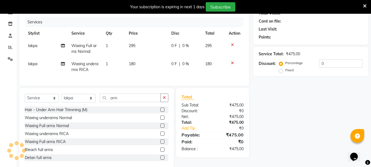
click at [232, 62] on icon at bounding box center [232, 63] width 3 height 4
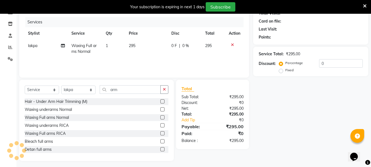
click at [160, 110] on label at bounding box center [162, 109] width 4 height 4
click at [160, 110] on input "checkbox" at bounding box center [162, 110] width 4 height 4
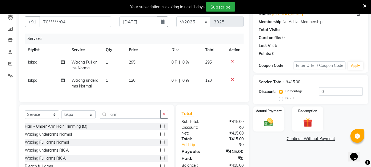
scroll to position [79, 0]
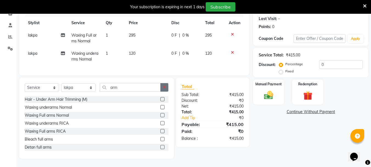
click at [163, 88] on icon "button" at bounding box center [164, 87] width 3 height 4
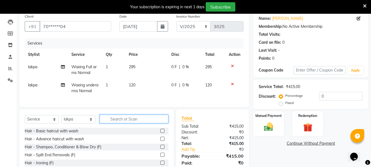
scroll to position [51, 0]
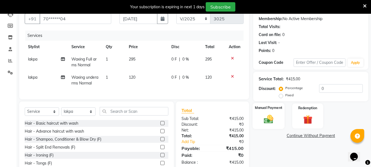
click at [278, 121] on div "Manual Payment" at bounding box center [269, 116] width 32 height 26
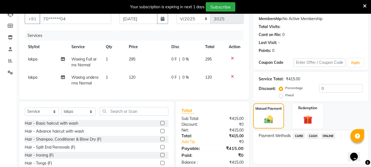
click at [326, 136] on span "ONLINE" at bounding box center [328, 136] width 14 height 6
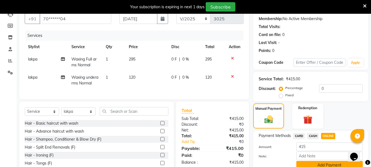
click at [311, 166] on button "Add Payment" at bounding box center [329, 165] width 66 height 9
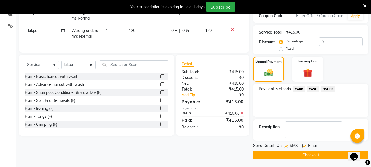
scroll to position [99, 0]
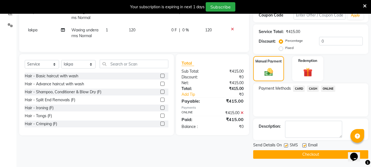
click at [299, 155] on button "Checkout" at bounding box center [310, 154] width 115 height 9
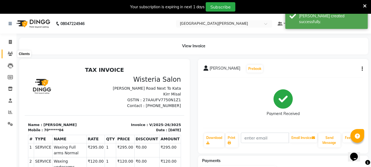
click at [7, 54] on span at bounding box center [10, 54] width 10 height 6
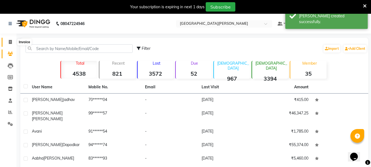
click at [10, 41] on icon at bounding box center [10, 42] width 3 height 4
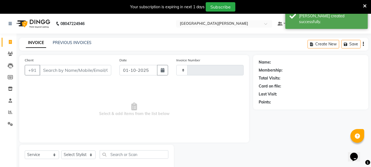
scroll to position [14, 0]
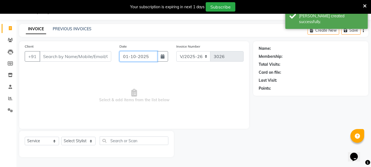
click at [127, 54] on input "01-10-2025" at bounding box center [138, 56] width 38 height 10
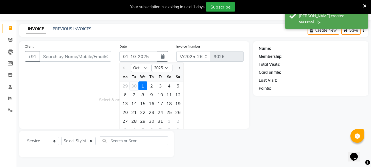
click at [135, 86] on div "30" at bounding box center [134, 85] width 9 height 9
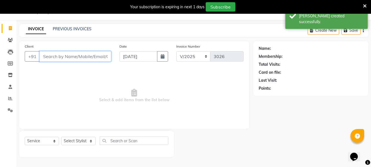
click at [55, 58] on input "Client" at bounding box center [76, 56] width 72 height 10
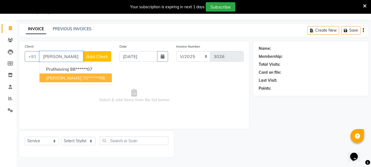
click at [60, 74] on button "[PERSON_NAME] 70******06" at bounding box center [76, 77] width 72 height 9
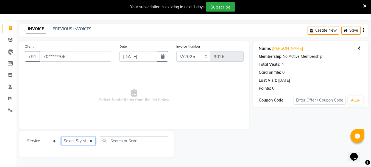
click at [90, 142] on select "Select Stylist Bharti [PERSON_NAME] [PERSON_NAME] [PERSON_NAME] [PERSON_NAME] m…" at bounding box center [78, 140] width 34 height 9
click at [61, 136] on select "Select Stylist Bharti [PERSON_NAME] [PERSON_NAME] [PERSON_NAME] [PERSON_NAME] m…" at bounding box center [78, 140] width 34 height 9
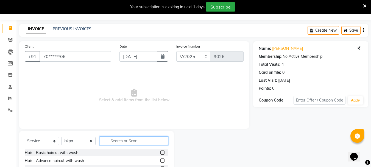
click at [127, 143] on input "text" at bounding box center [134, 140] width 69 height 9
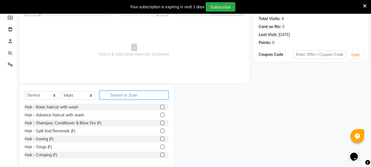
scroll to position [67, 0]
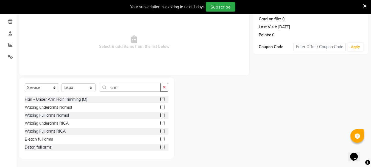
click at [160, 108] on label at bounding box center [162, 107] width 4 height 4
click at [160, 108] on input "checkbox" at bounding box center [162, 107] width 4 height 4
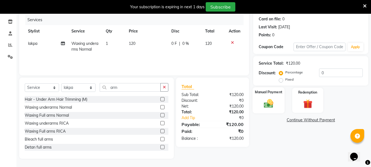
click at [265, 107] on img at bounding box center [268, 103] width 15 height 11
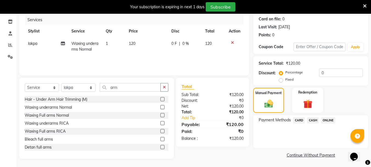
click at [328, 119] on span "ONLINE" at bounding box center [328, 120] width 14 height 6
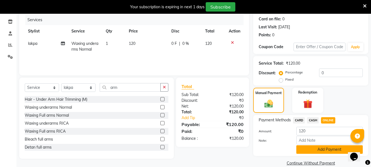
click at [310, 149] on button "Add Payment" at bounding box center [329, 149] width 66 height 9
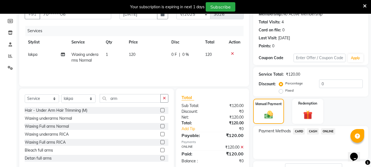
scroll to position [99, 0]
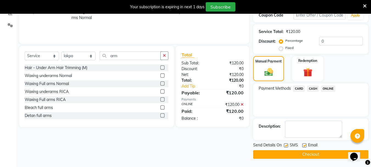
click at [297, 155] on button "Checkout" at bounding box center [310, 154] width 115 height 9
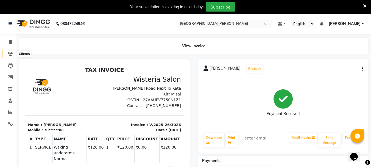
click at [12, 54] on icon at bounding box center [10, 54] width 5 height 4
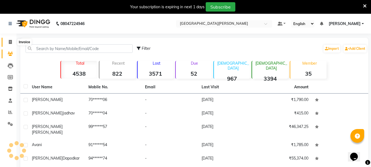
click at [11, 42] on icon at bounding box center [10, 42] width 3 height 4
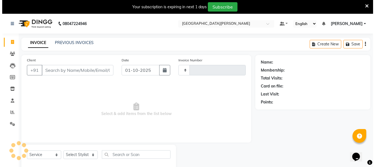
scroll to position [14, 0]
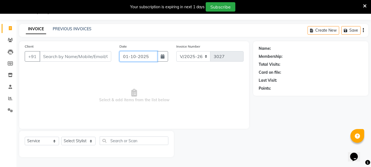
click at [125, 56] on input "01-10-2025" at bounding box center [138, 56] width 38 height 10
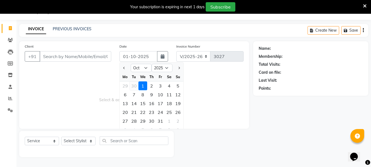
click at [134, 85] on div "30" at bounding box center [134, 85] width 9 height 9
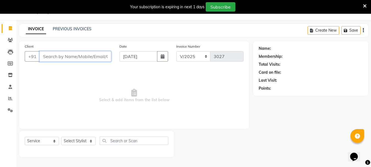
click at [55, 57] on input "Client" at bounding box center [76, 56] width 72 height 10
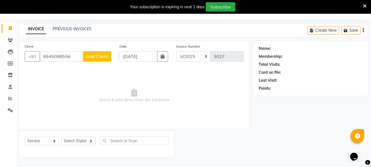
click at [97, 58] on span "Add Client" at bounding box center [97, 56] width 22 height 5
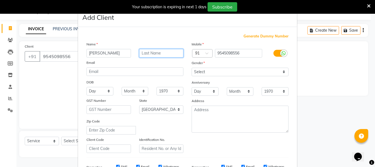
click at [145, 53] on input "text" at bounding box center [161, 53] width 44 height 9
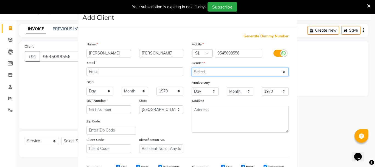
click at [208, 70] on select "Select [DEMOGRAPHIC_DATA] [DEMOGRAPHIC_DATA] Other Prefer Not To Say" at bounding box center [240, 72] width 97 height 9
click at [192, 68] on select "Select [DEMOGRAPHIC_DATA] [DEMOGRAPHIC_DATA] Other Prefer Not To Say" at bounding box center [240, 72] width 97 height 9
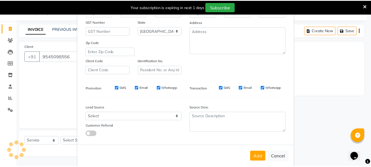
scroll to position [87, 0]
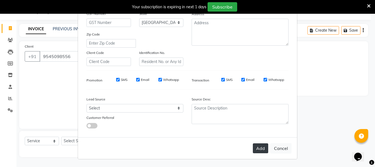
click at [256, 148] on button "Add" at bounding box center [260, 148] width 15 height 10
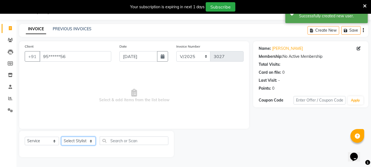
click at [74, 141] on select "Select Stylist Bharti [PERSON_NAME] [PERSON_NAME] [PERSON_NAME] [PERSON_NAME] m…" at bounding box center [78, 140] width 34 height 9
click at [61, 136] on select "Select Stylist Bharti [PERSON_NAME] [PERSON_NAME] [PERSON_NAME] [PERSON_NAME] m…" at bounding box center [78, 140] width 34 height 9
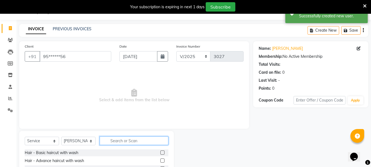
click at [126, 142] on input "text" at bounding box center [134, 140] width 69 height 9
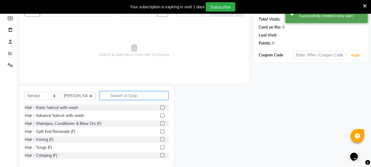
scroll to position [67, 0]
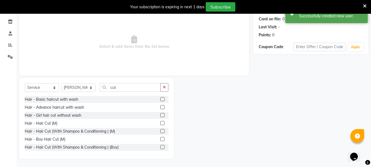
click at [160, 122] on label at bounding box center [162, 123] width 4 height 4
click at [160, 122] on input "checkbox" at bounding box center [162, 123] width 4 height 4
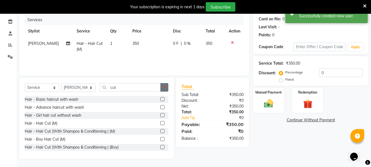
click at [164, 87] on icon "button" at bounding box center [164, 87] width 3 height 4
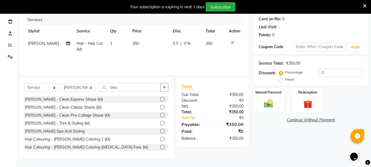
click at [160, 98] on label at bounding box center [162, 99] width 4 height 4
click at [160, 98] on input "checkbox" at bounding box center [162, 99] width 4 height 4
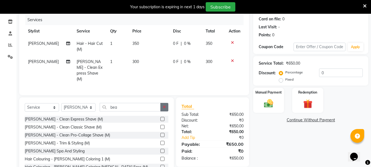
click at [164, 105] on icon "button" at bounding box center [164, 107] width 3 height 4
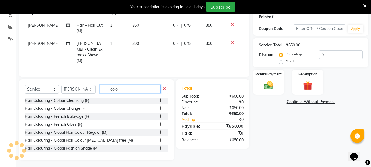
scroll to position [98, 0]
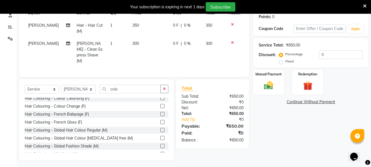
click at [160, 128] on label at bounding box center [162, 130] width 4 height 4
click at [160, 128] on input "checkbox" at bounding box center [162, 130] width 4 height 4
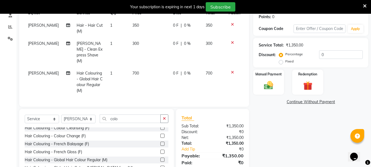
click at [129, 67] on td "700" at bounding box center [149, 82] width 41 height 30
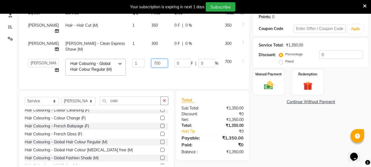
click at [151, 63] on input "700" at bounding box center [159, 63] width 16 height 9
click at [148, 78] on td "1200" at bounding box center [159, 66] width 23 height 23
click at [334, 55] on input "0" at bounding box center [341, 54] width 44 height 9
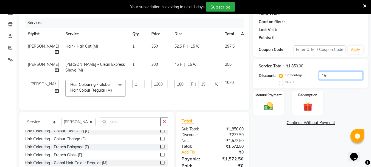
scroll to position [64, 0]
click at [148, 50] on td "350" at bounding box center [159, 49] width 23 height 18
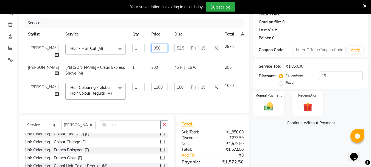
click at [151, 50] on input "350" at bounding box center [159, 48] width 16 height 9
click at [151, 47] on input "348" at bounding box center [159, 48] width 16 height 9
click at [143, 61] on tbody "Bharti [PERSON_NAME] [PERSON_NAME] [PERSON_NAME] [PERSON_NAME] more [PERSON_NAM…" at bounding box center [140, 71] width 231 height 62
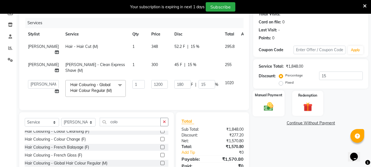
click at [273, 102] on img at bounding box center [268, 106] width 15 height 11
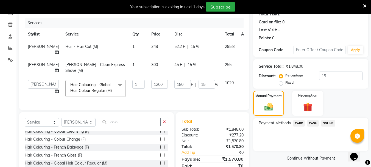
click at [330, 124] on span "ONLINE" at bounding box center [328, 123] width 14 height 6
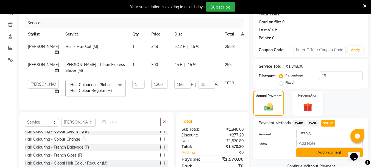
click at [305, 153] on button "Add Payment" at bounding box center [329, 152] width 66 height 9
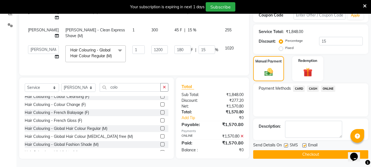
scroll to position [103, 0]
click at [298, 154] on button "Checkout" at bounding box center [310, 154] width 115 height 9
